Goal: Information Seeking & Learning: Learn about a topic

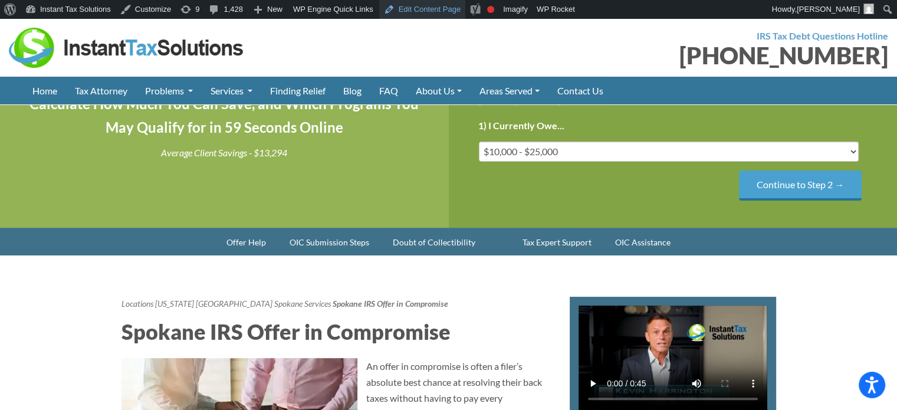
click at [424, 15] on link "Edit Content Page" at bounding box center [422, 9] width 87 height 19
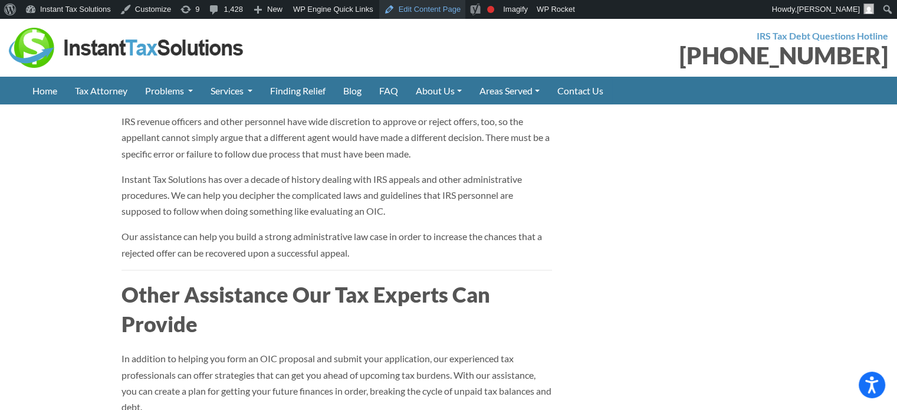
scroll to position [2299, 0]
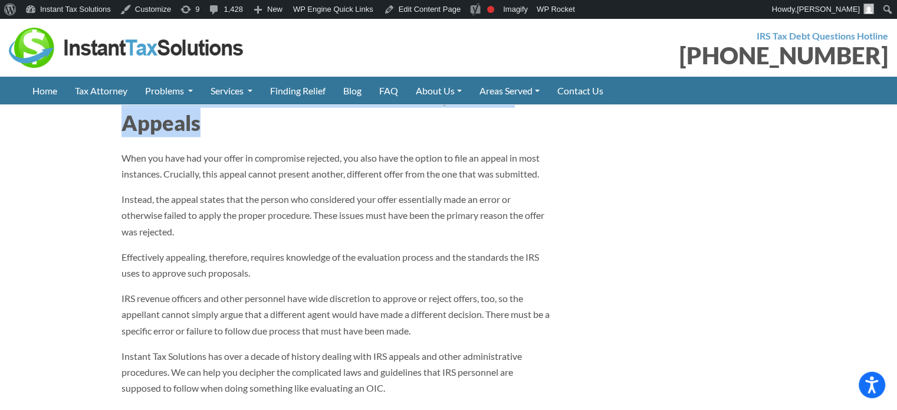
drag, startPoint x: 103, startPoint y: 170, endPoint x: 505, endPoint y: 197, distance: 403.5
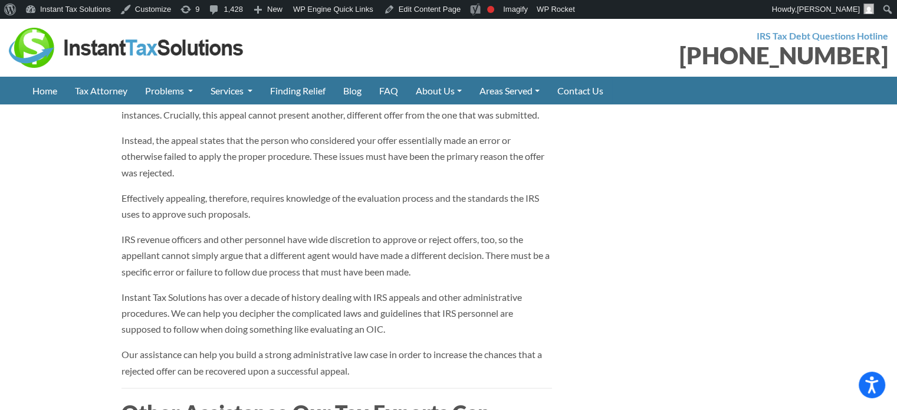
scroll to position [2240, 0]
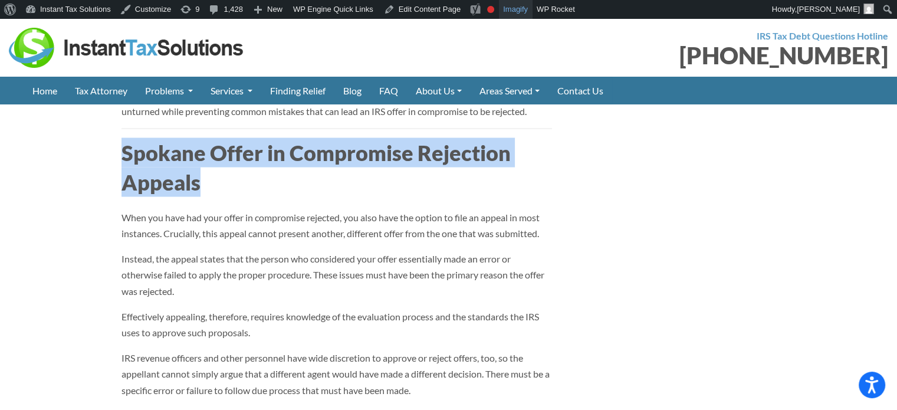
copy h2 "Spokane Offer in Compromise Rejection Appeals"
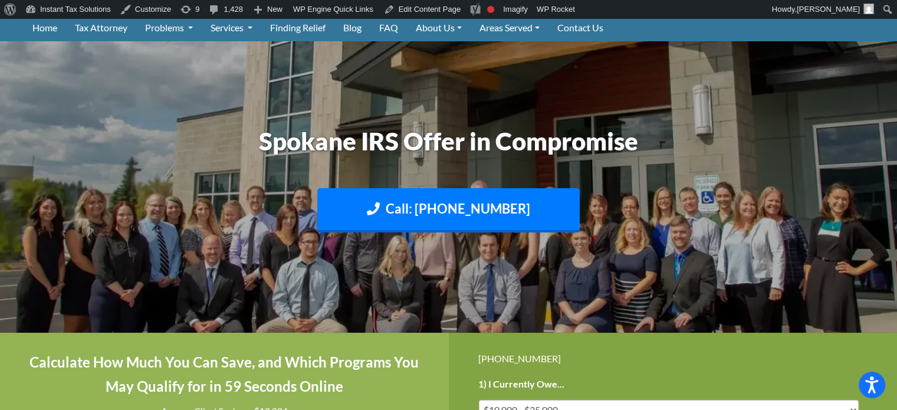
scroll to position [177, 0]
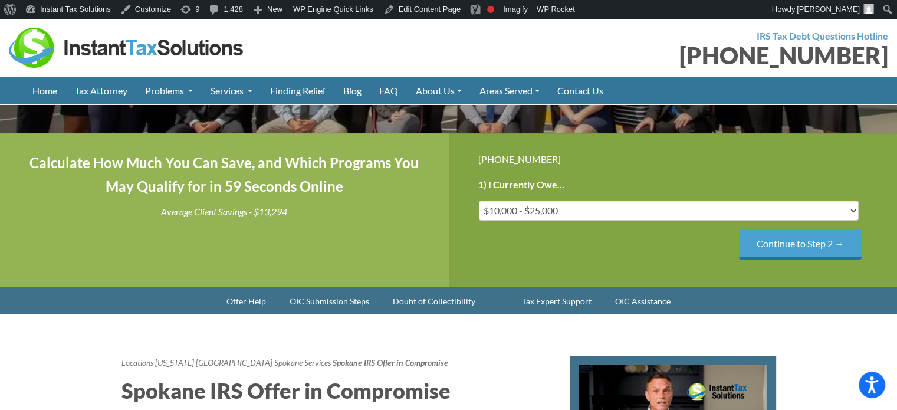
click at [434, 253] on div "Calculate How Much You Can Save, and Which Programs You May Qualify for in 59 S…" at bounding box center [224, 209] width 449 height 153
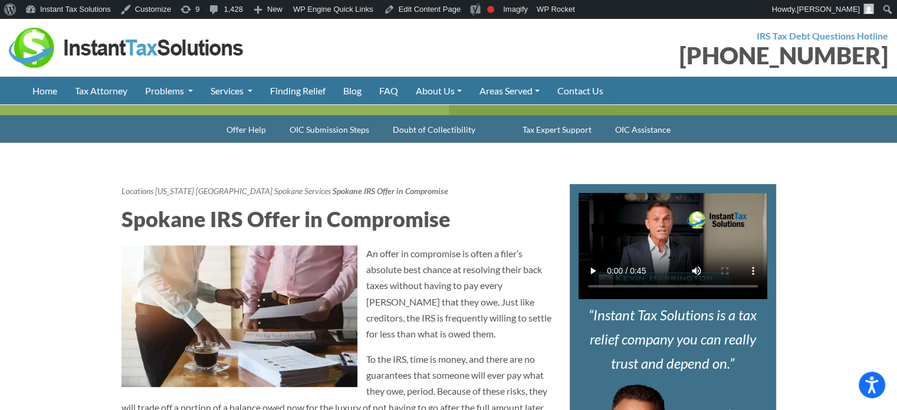
scroll to position [295, 0]
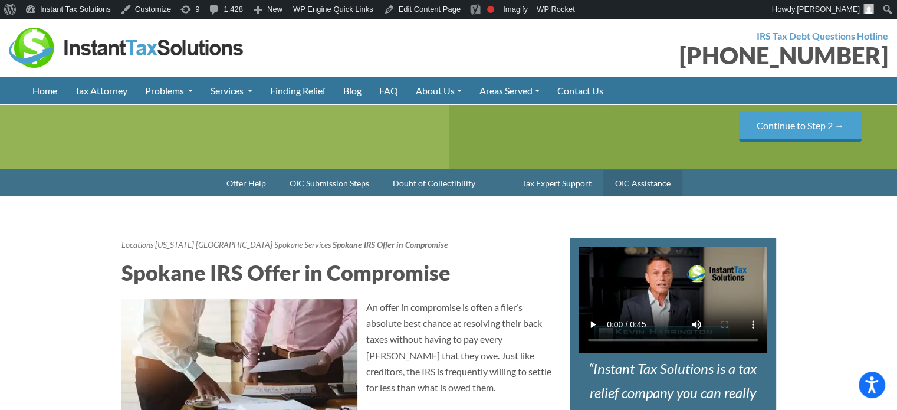
click at [645, 196] on link "OIC Assistance" at bounding box center [642, 183] width 79 height 26
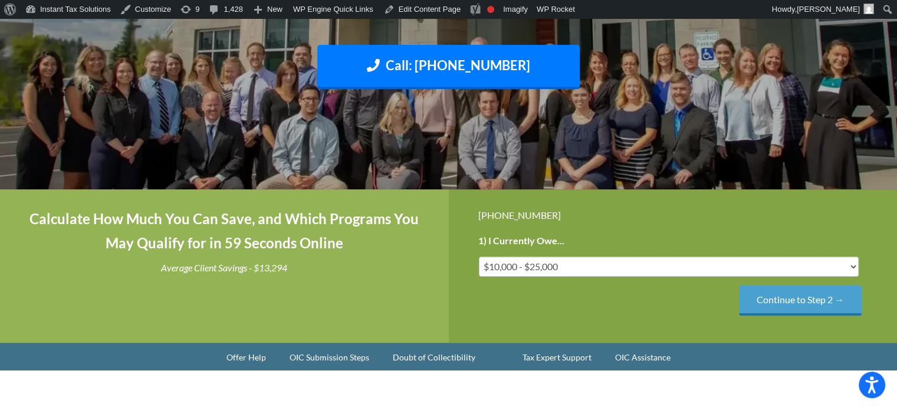
scroll to position [295, 0]
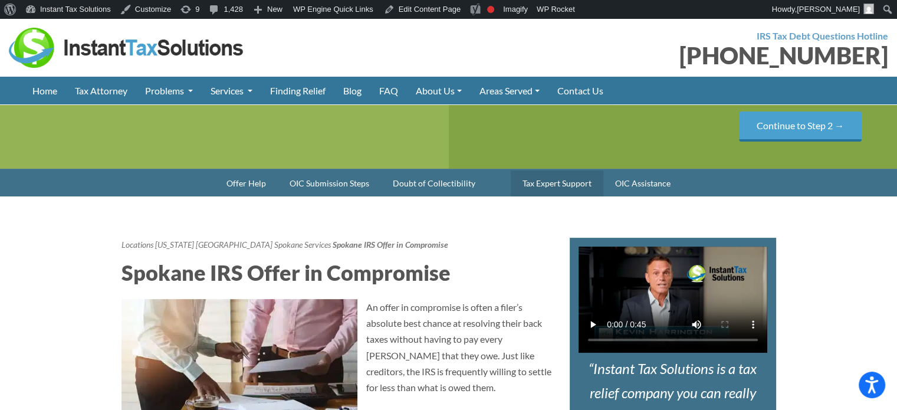
click at [555, 196] on link "Tax Expert Support" at bounding box center [556, 183] width 93 height 26
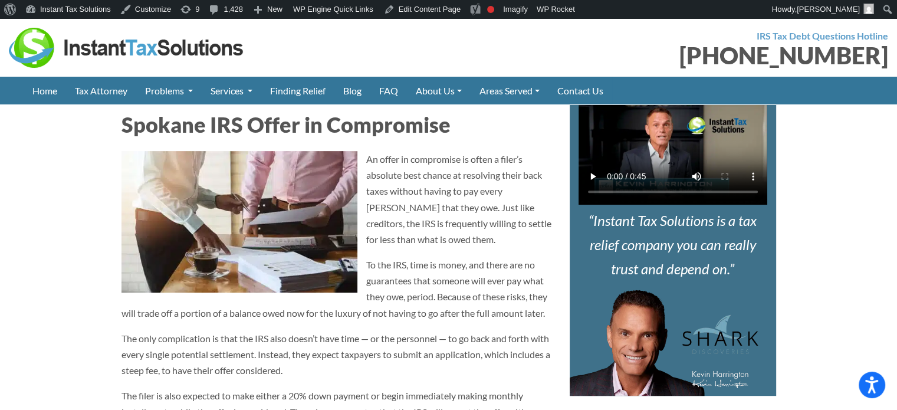
scroll to position [325, 0]
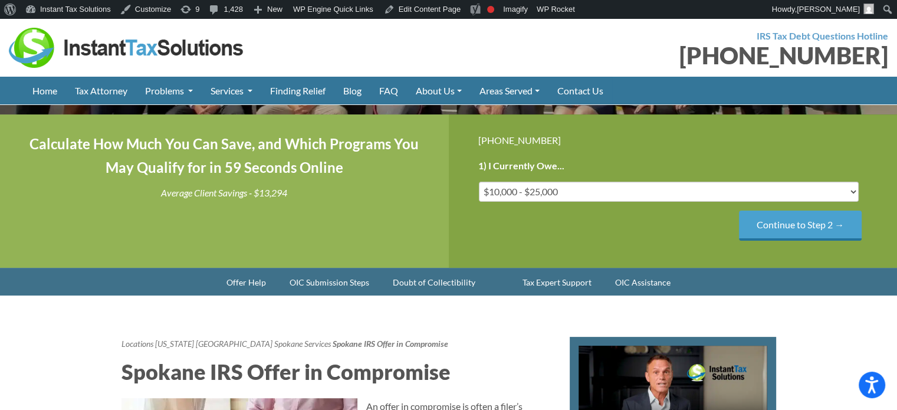
scroll to position [266, 0]
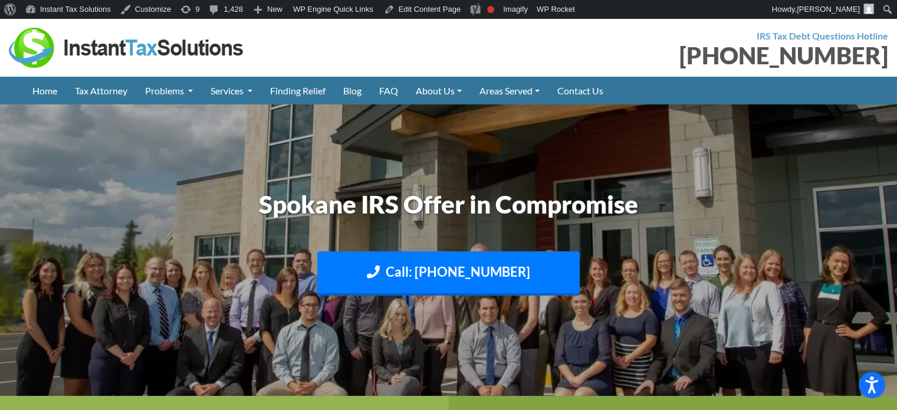
scroll to position [351, 0]
